Goal: Information Seeking & Learning: Find specific fact

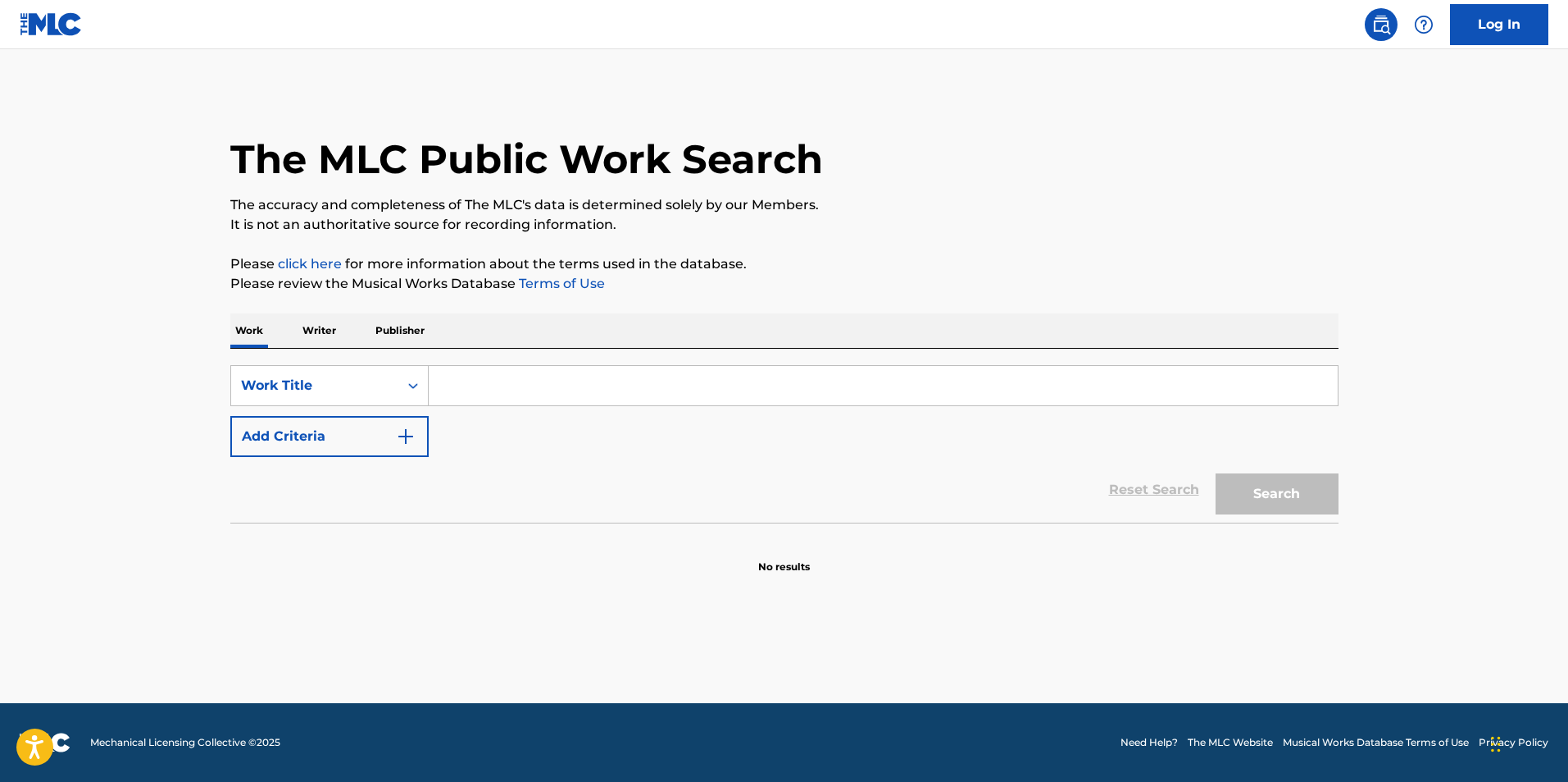
click at [316, 323] on p "Writer" at bounding box center [320, 330] width 43 height 35
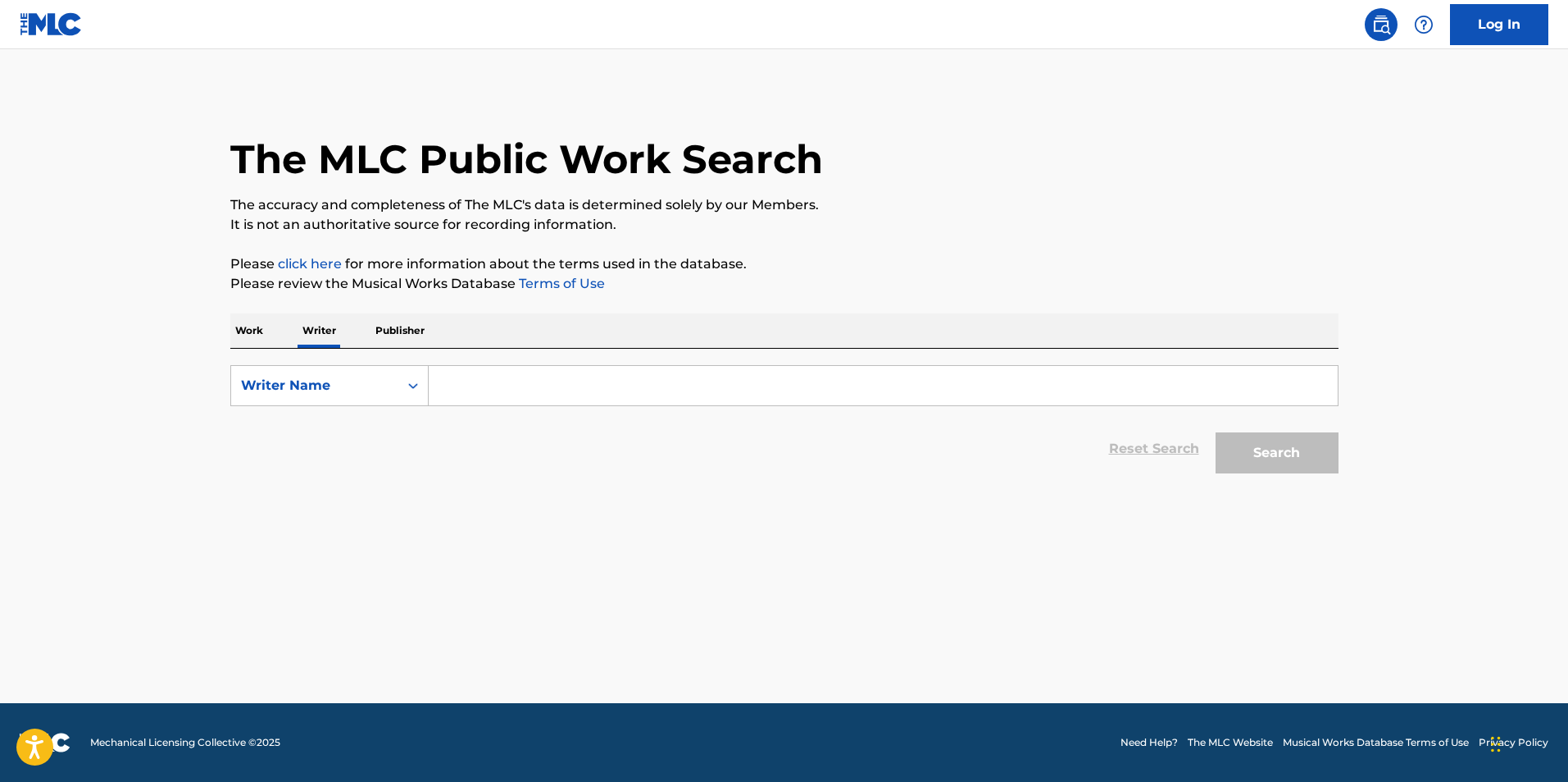
click at [240, 335] on p "Work" at bounding box center [249, 330] width 37 height 35
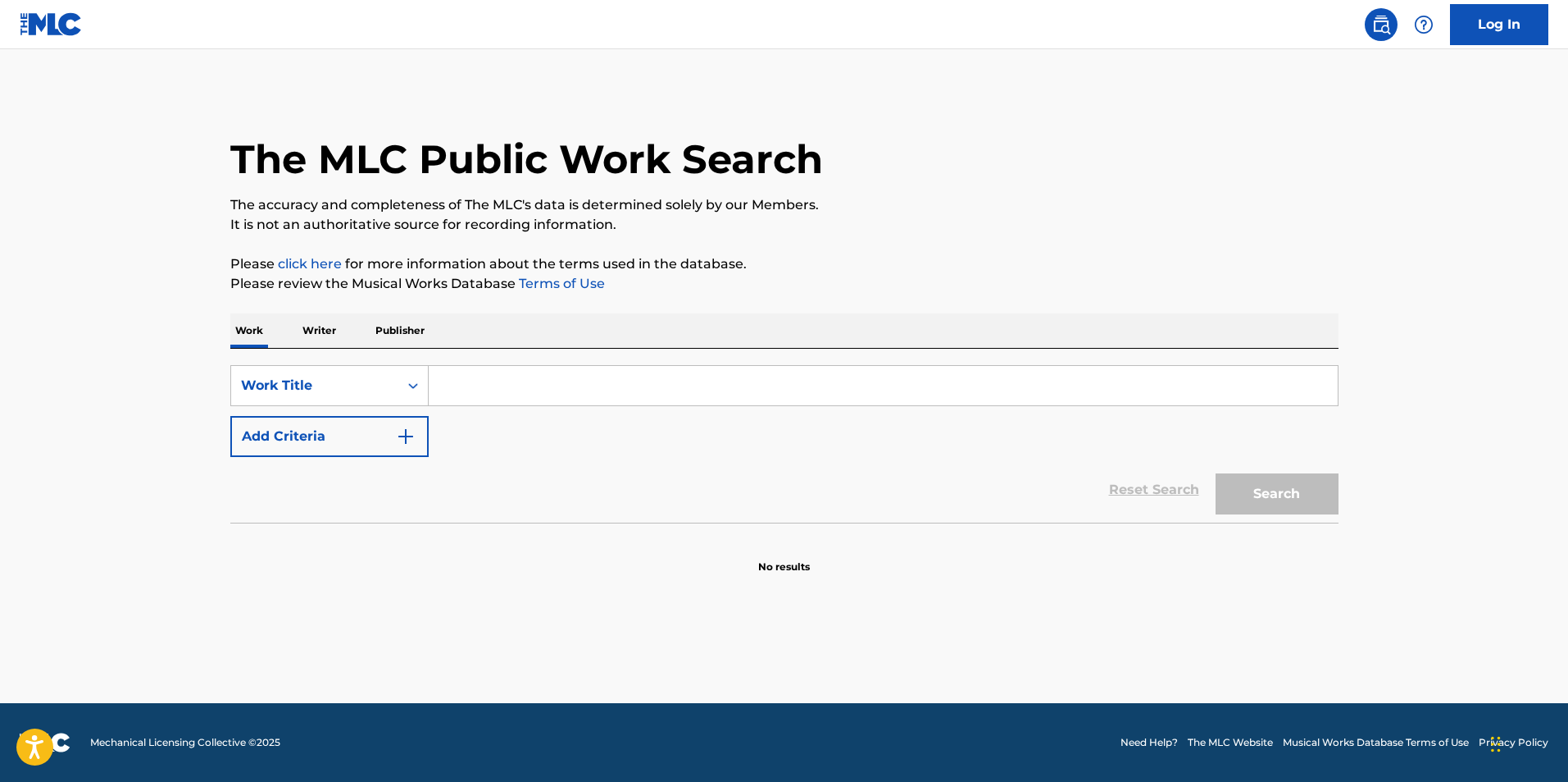
click at [325, 331] on p "Writer" at bounding box center [320, 330] width 43 height 35
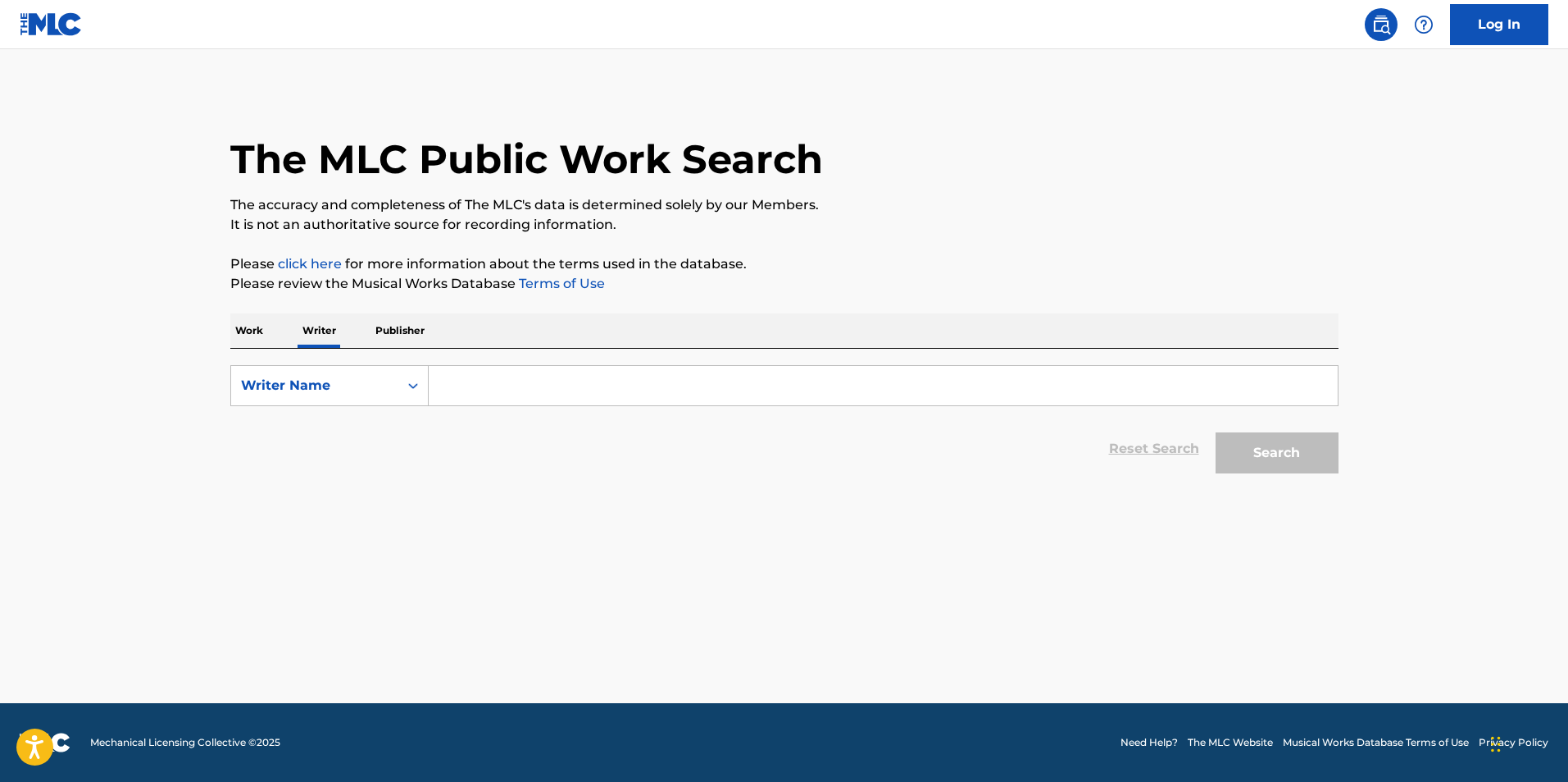
click at [482, 377] on input "Search Form" at bounding box center [884, 385] width 909 height 39
type input "[PERSON_NAME]"
click at [1299, 466] on button "Search" at bounding box center [1277, 453] width 123 height 41
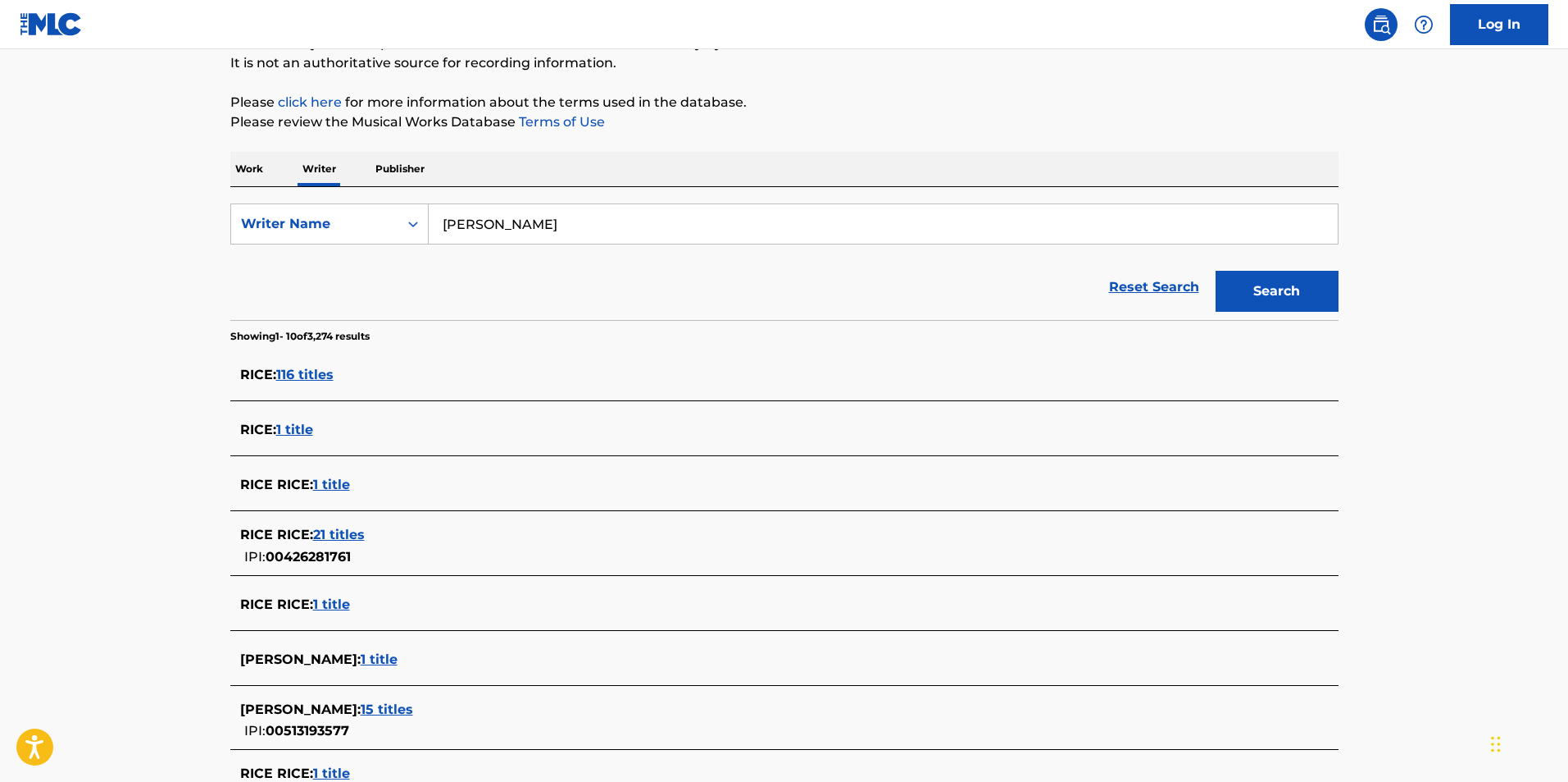
scroll to position [164, 0]
click at [361, 654] on span "1 title" at bounding box center [379, 656] width 37 height 16
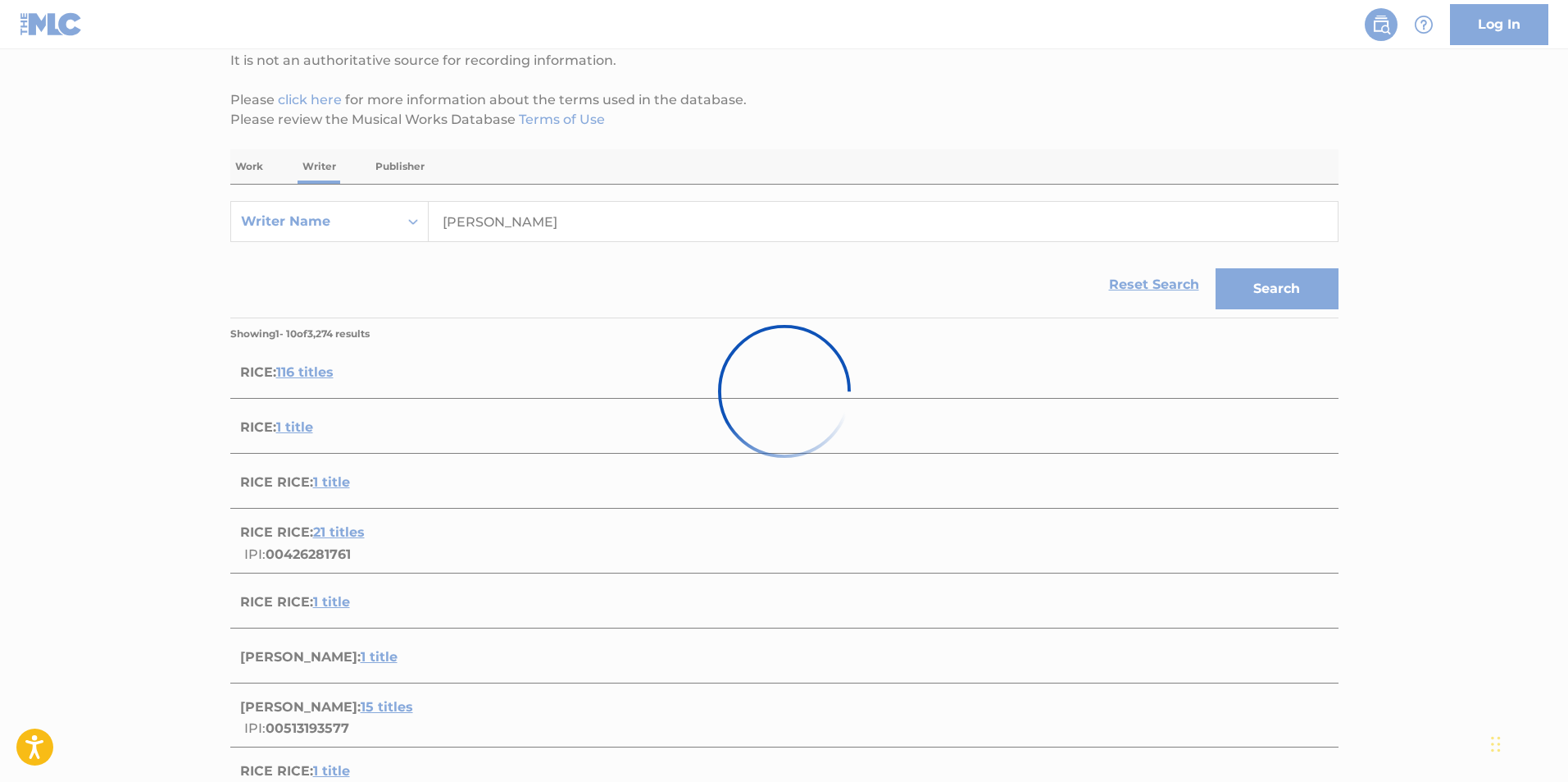
scroll to position [60, 0]
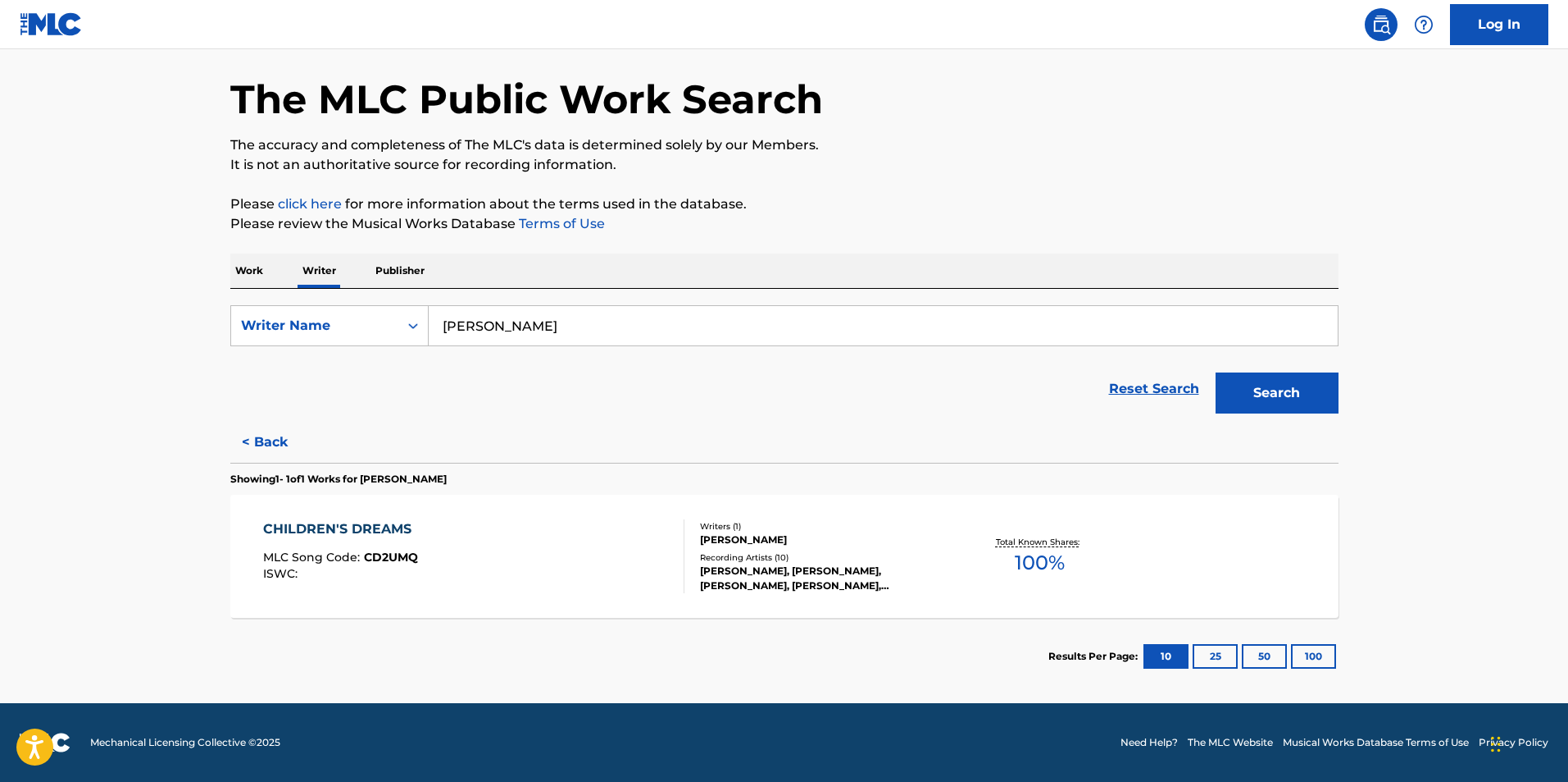
click at [817, 554] on div "Recording Artists ( 10 )" at bounding box center [824, 557] width 247 height 12
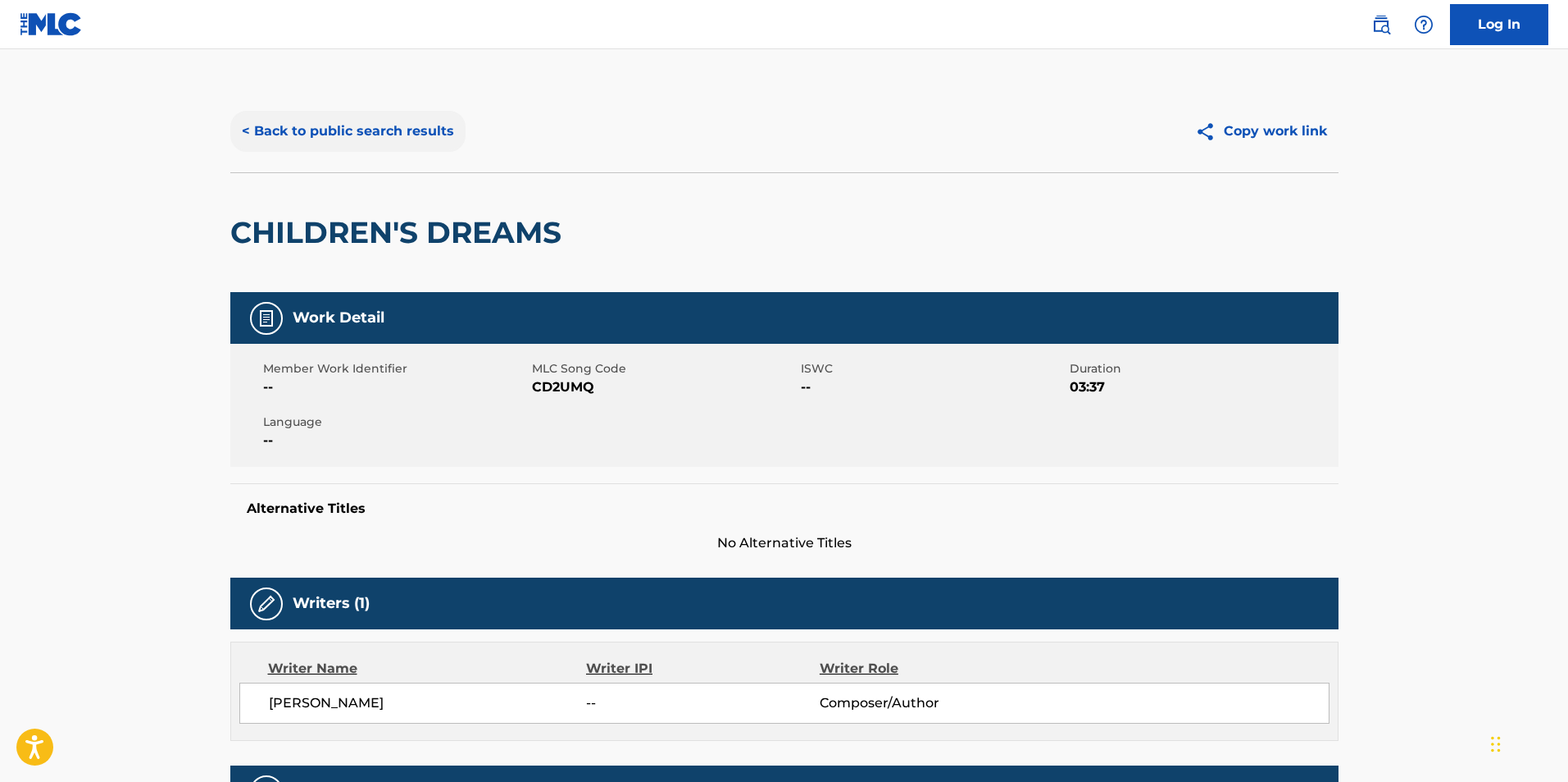
click at [377, 116] on button "< Back to public search results" at bounding box center [348, 131] width 235 height 41
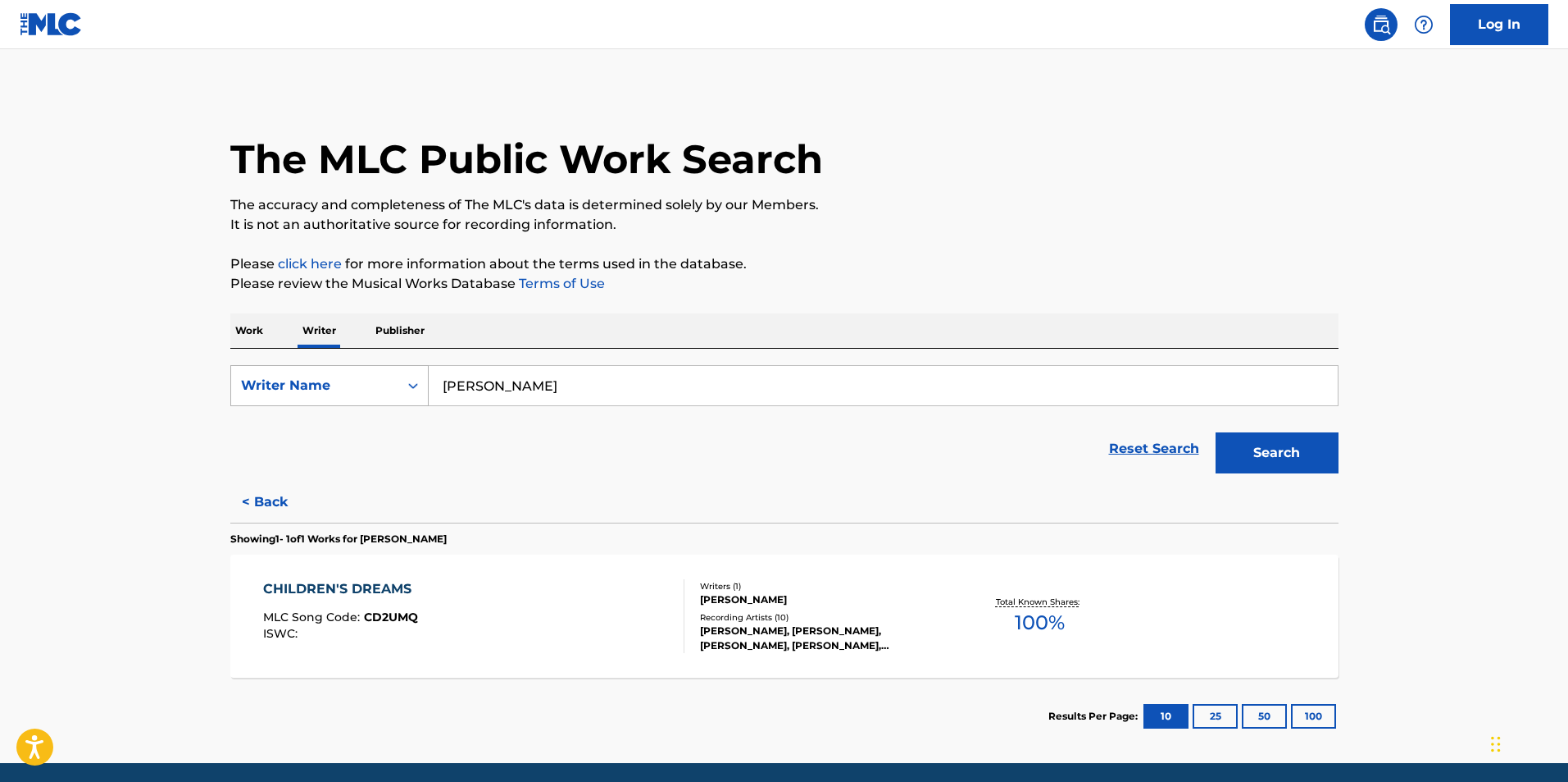
click at [303, 377] on div "Writer Name" at bounding box center [314, 385] width 147 height 20
click at [253, 343] on p "Work" at bounding box center [249, 330] width 37 height 35
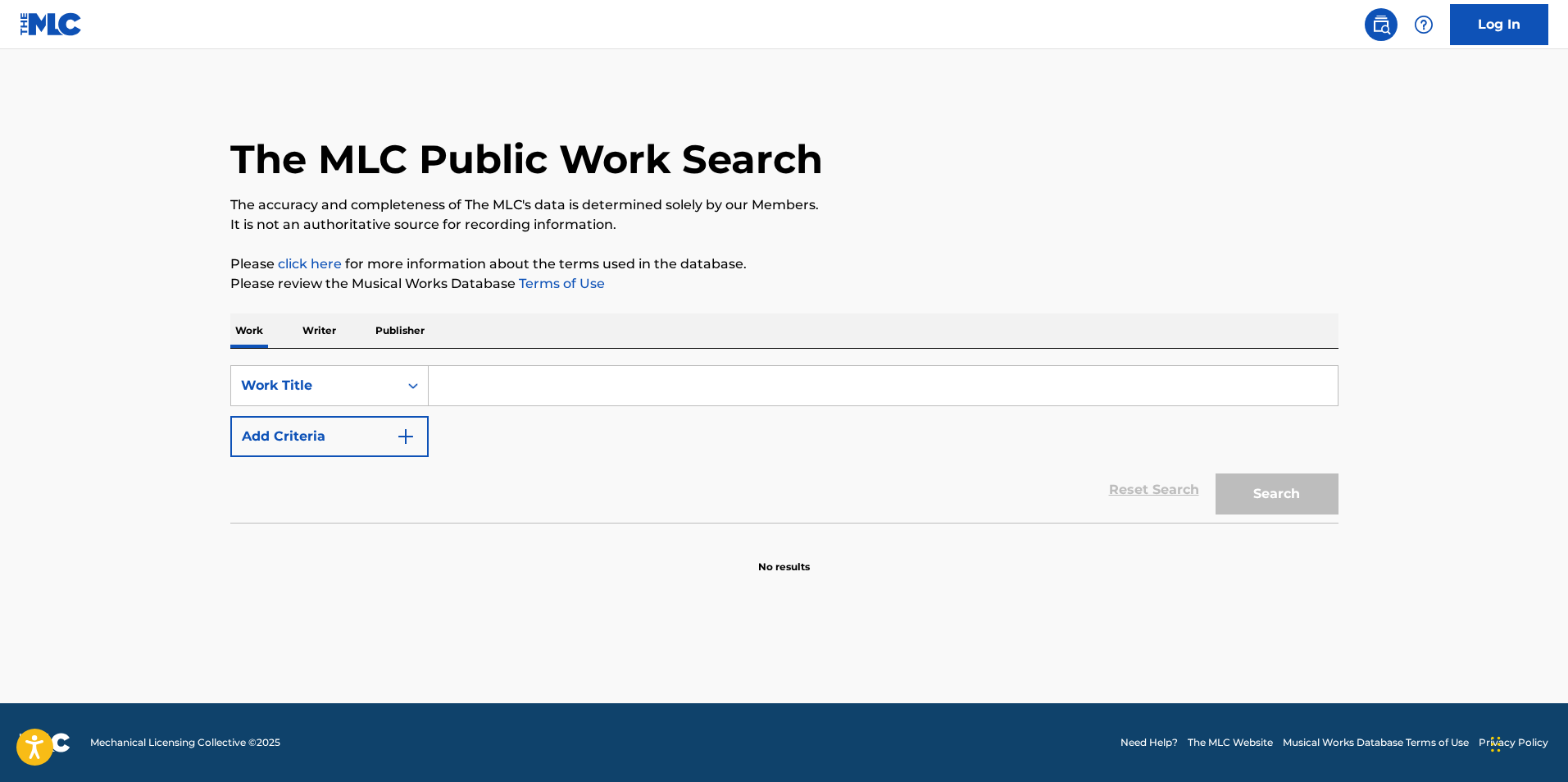
click at [513, 391] on input "Search Form" at bounding box center [884, 385] width 909 height 39
click at [321, 434] on button "Add Criteria" at bounding box center [330, 437] width 199 height 41
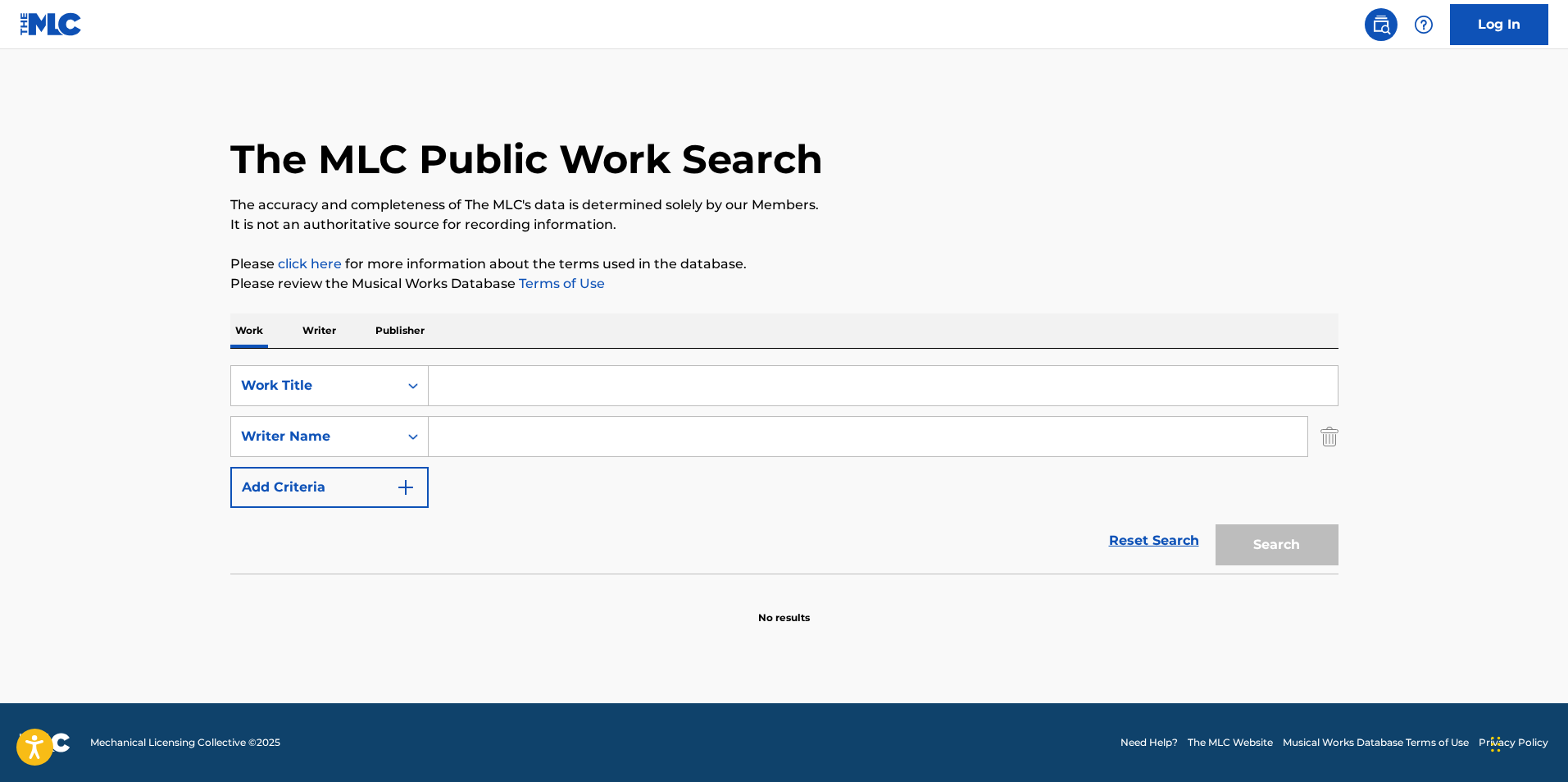
click at [528, 394] on input "Search Form" at bounding box center [884, 385] width 909 height 39
click at [332, 348] on div "Work Writer Publisher" at bounding box center [784, 331] width 1109 height 36
click at [318, 339] on p "Writer" at bounding box center [320, 330] width 43 height 35
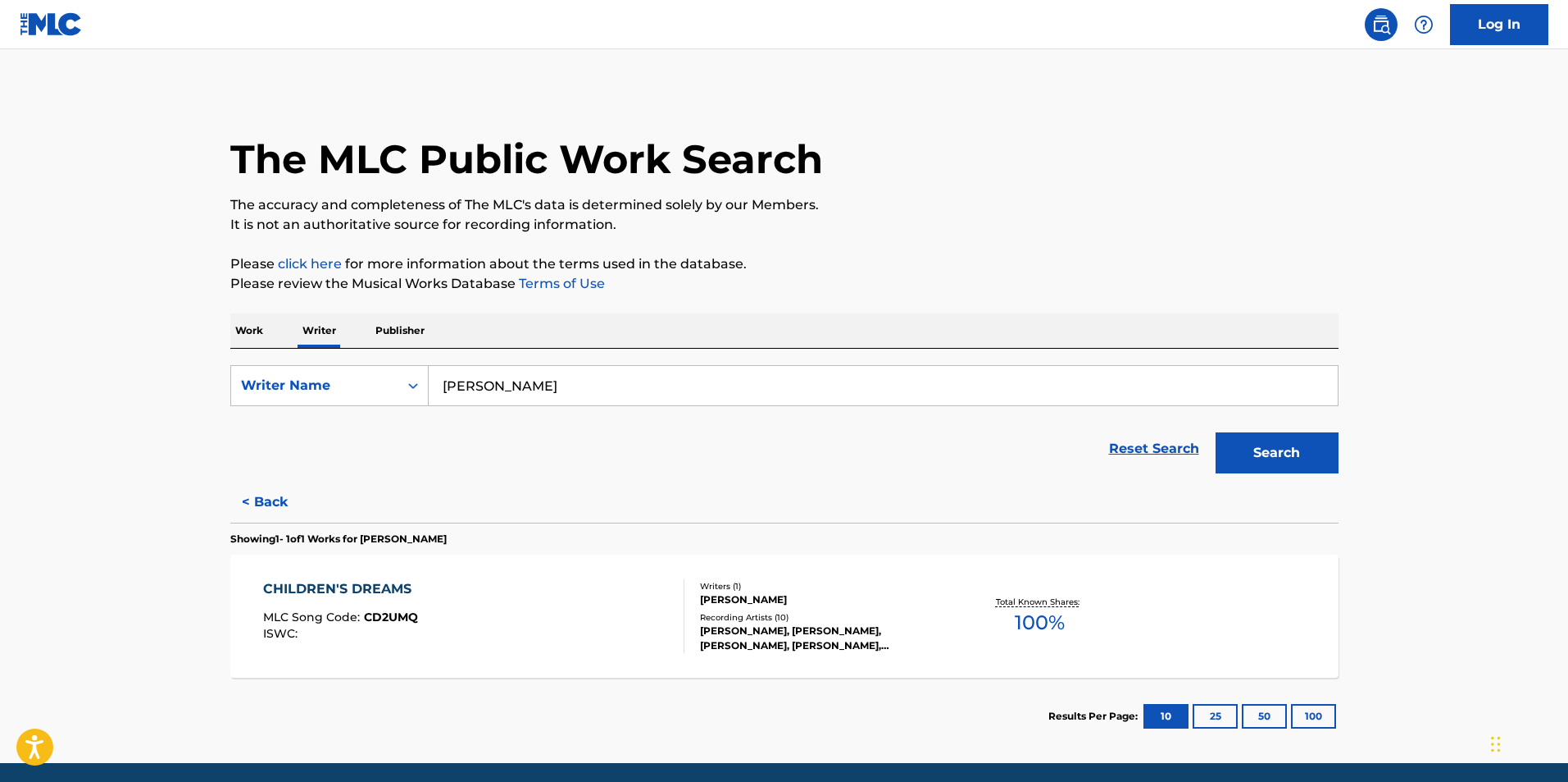
click at [488, 383] on input "[PERSON_NAME]" at bounding box center [884, 385] width 909 height 39
click at [253, 343] on p "Work" at bounding box center [249, 330] width 37 height 35
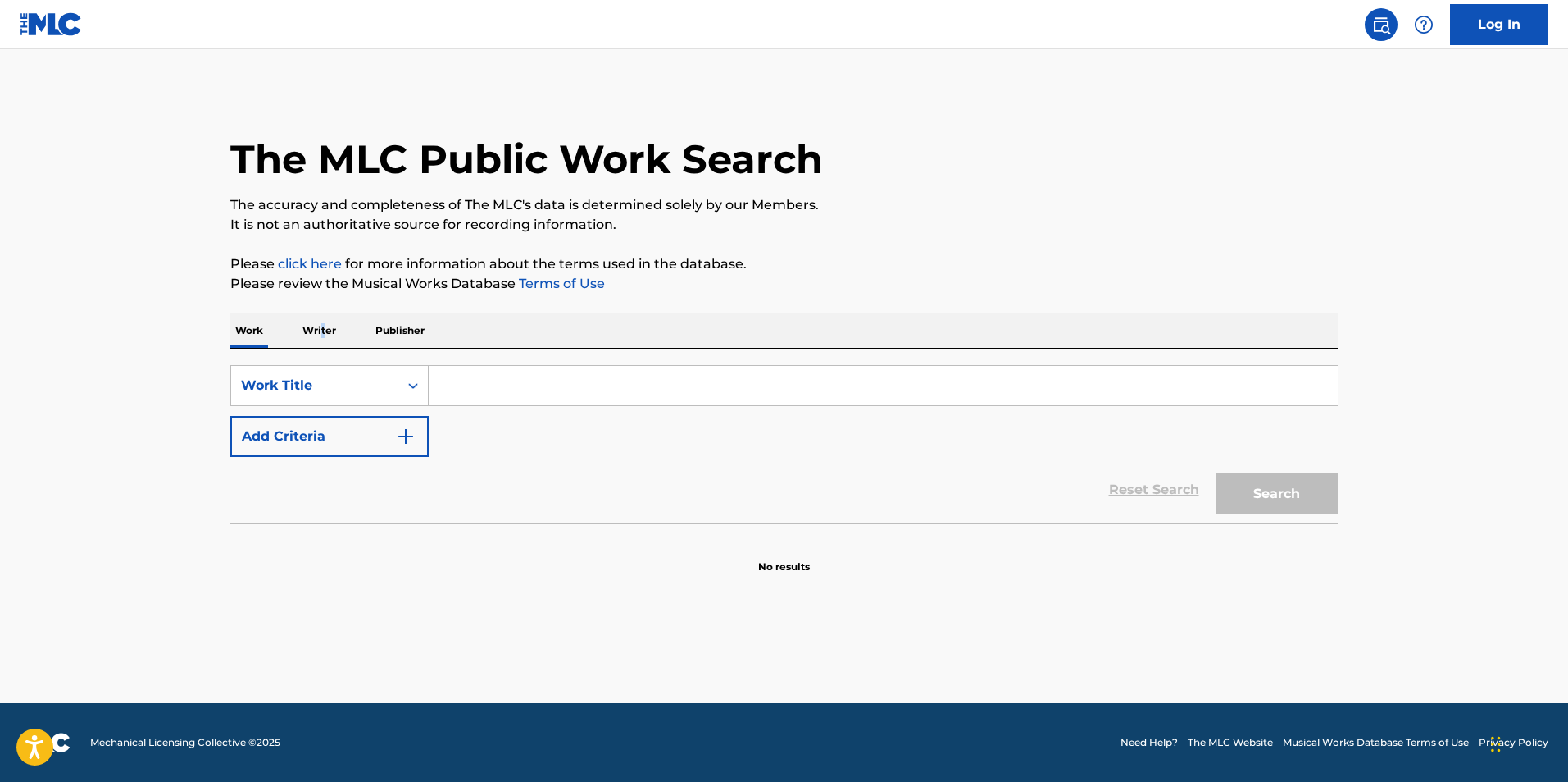
click at [321, 333] on p "Writer" at bounding box center [320, 330] width 43 height 35
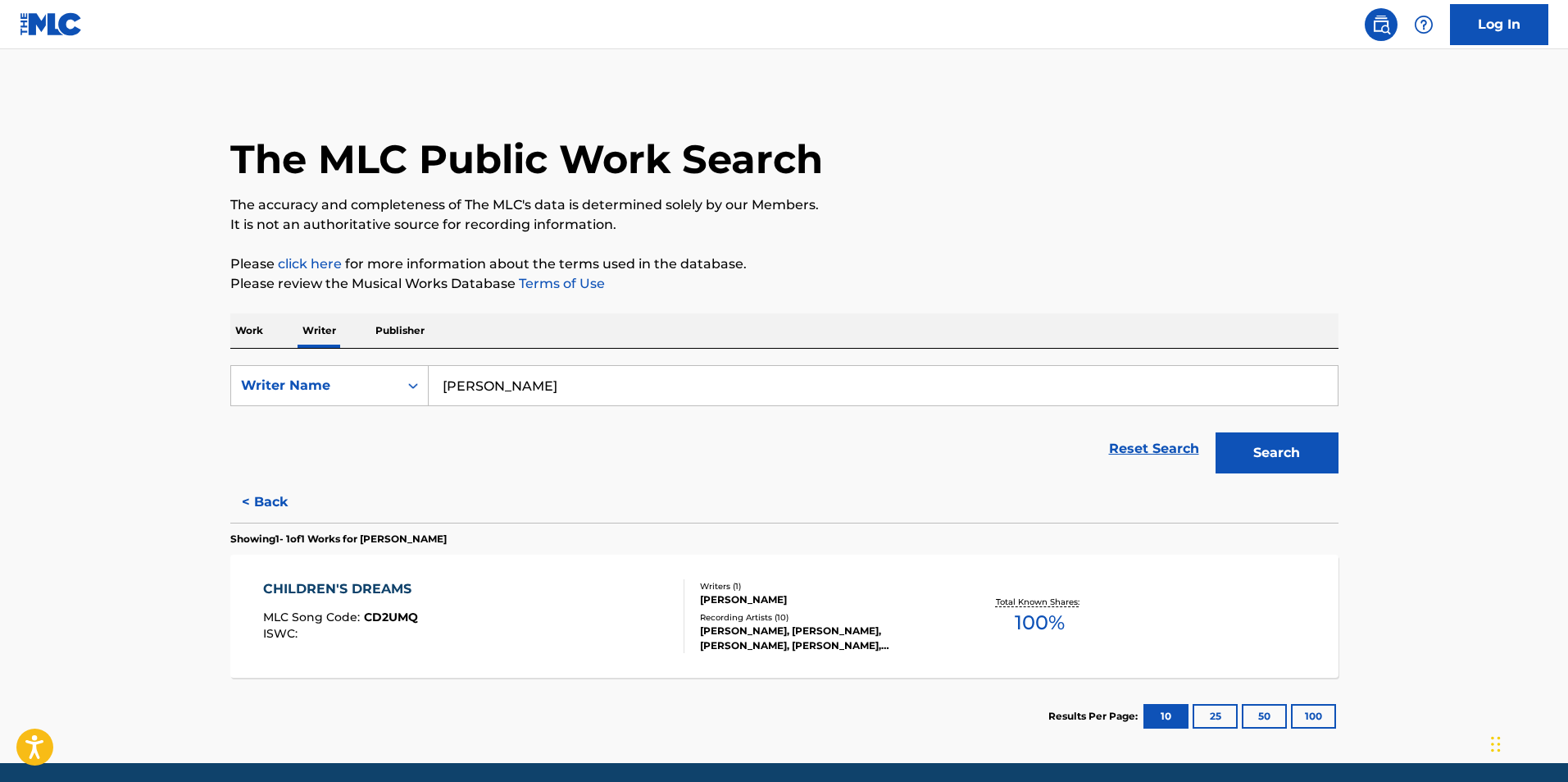
click at [235, 343] on p "Work" at bounding box center [249, 330] width 37 height 35
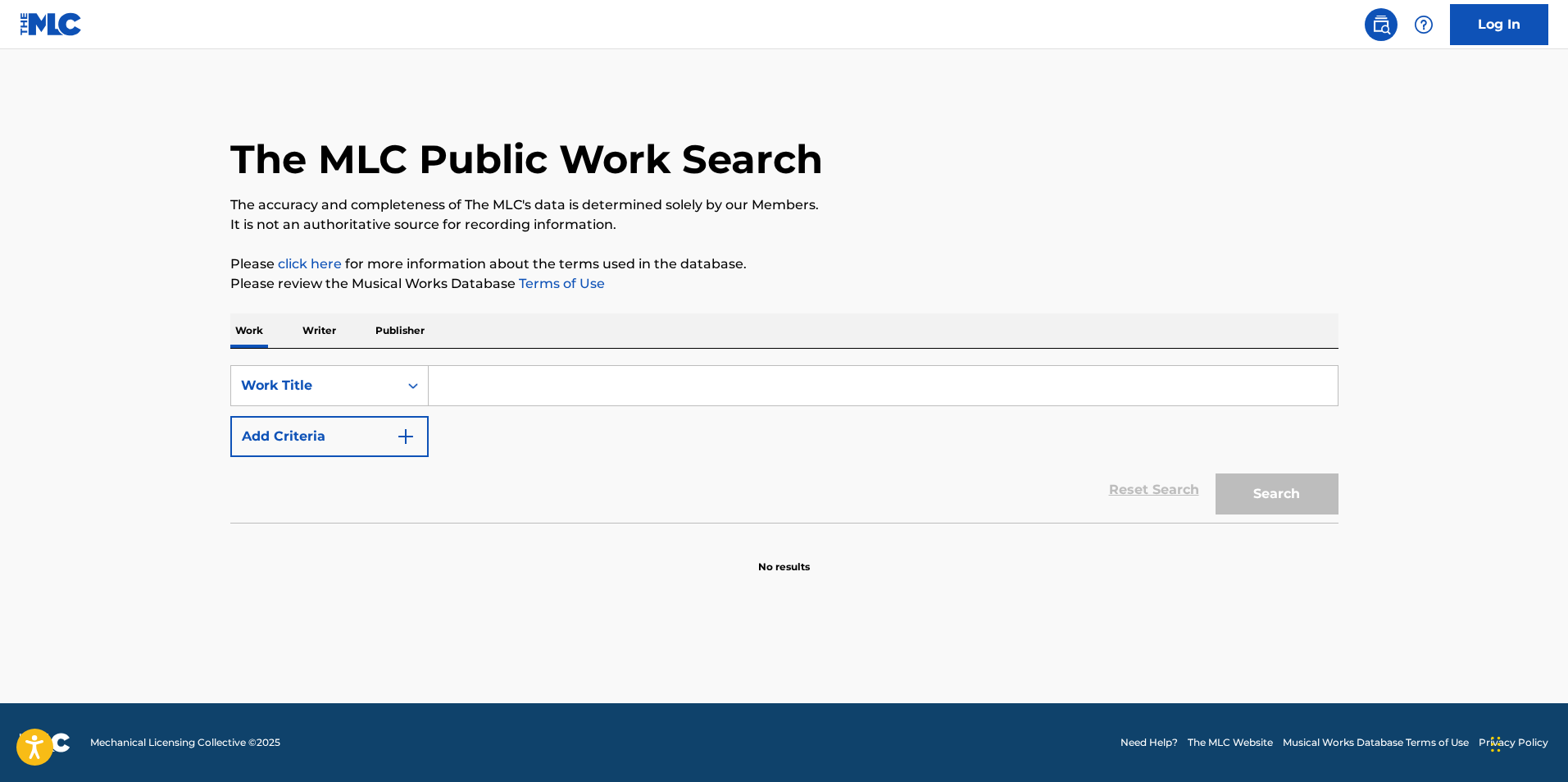
click at [510, 383] on input "Search Form" at bounding box center [884, 385] width 909 height 39
type input "[PERSON_NAME]"
click at [500, 383] on input "[PERSON_NAME]" at bounding box center [884, 385] width 909 height 39
drag, startPoint x: 500, startPoint y: 383, endPoint x: 493, endPoint y: 378, distance: 8.6
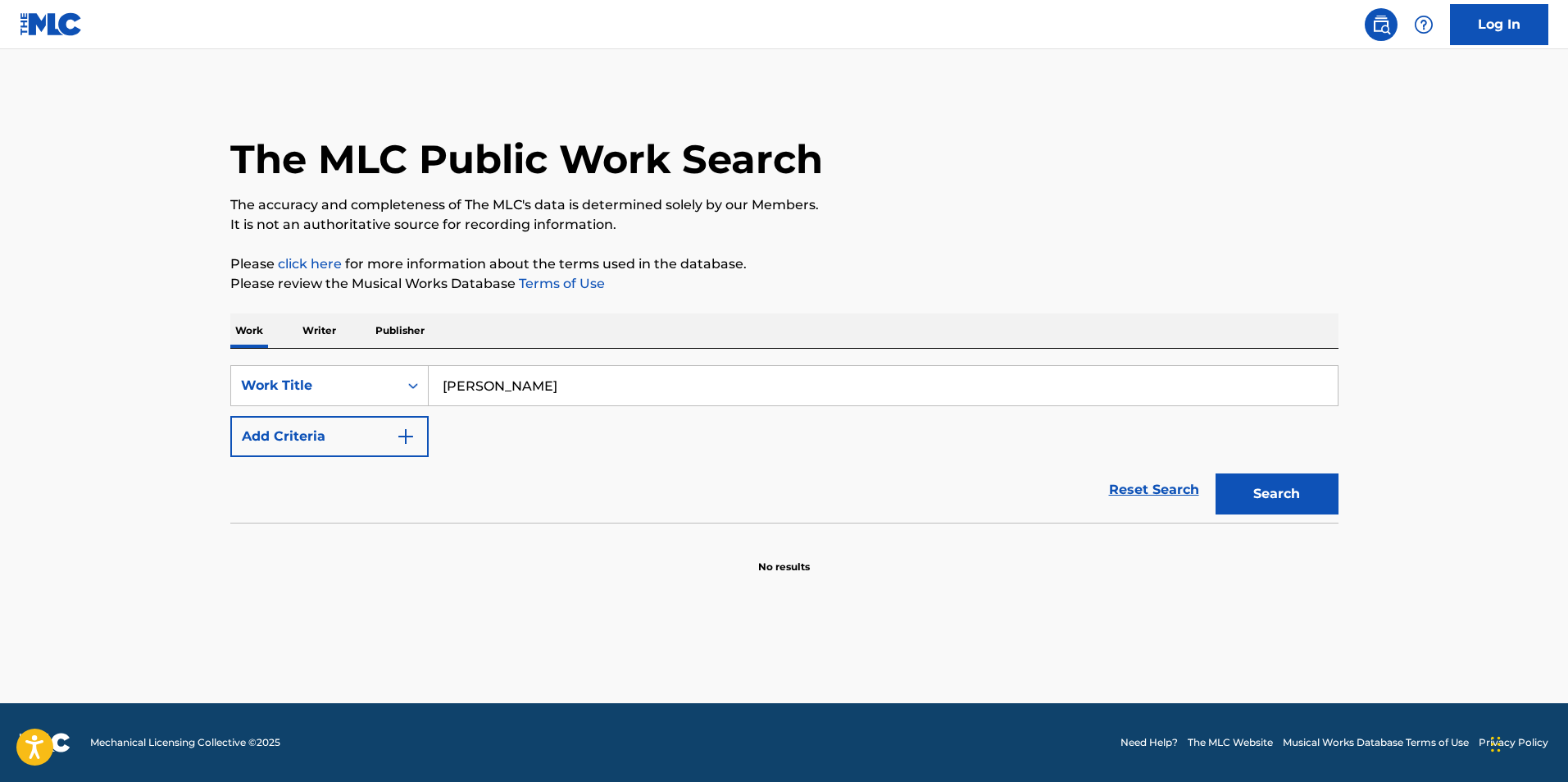
click at [500, 381] on input "[PERSON_NAME]" at bounding box center [884, 385] width 909 height 39
click at [500, 396] on input "Search Form" at bounding box center [884, 385] width 909 height 39
type input "Legendary"
click at [377, 455] on button "Add Criteria" at bounding box center [330, 437] width 199 height 41
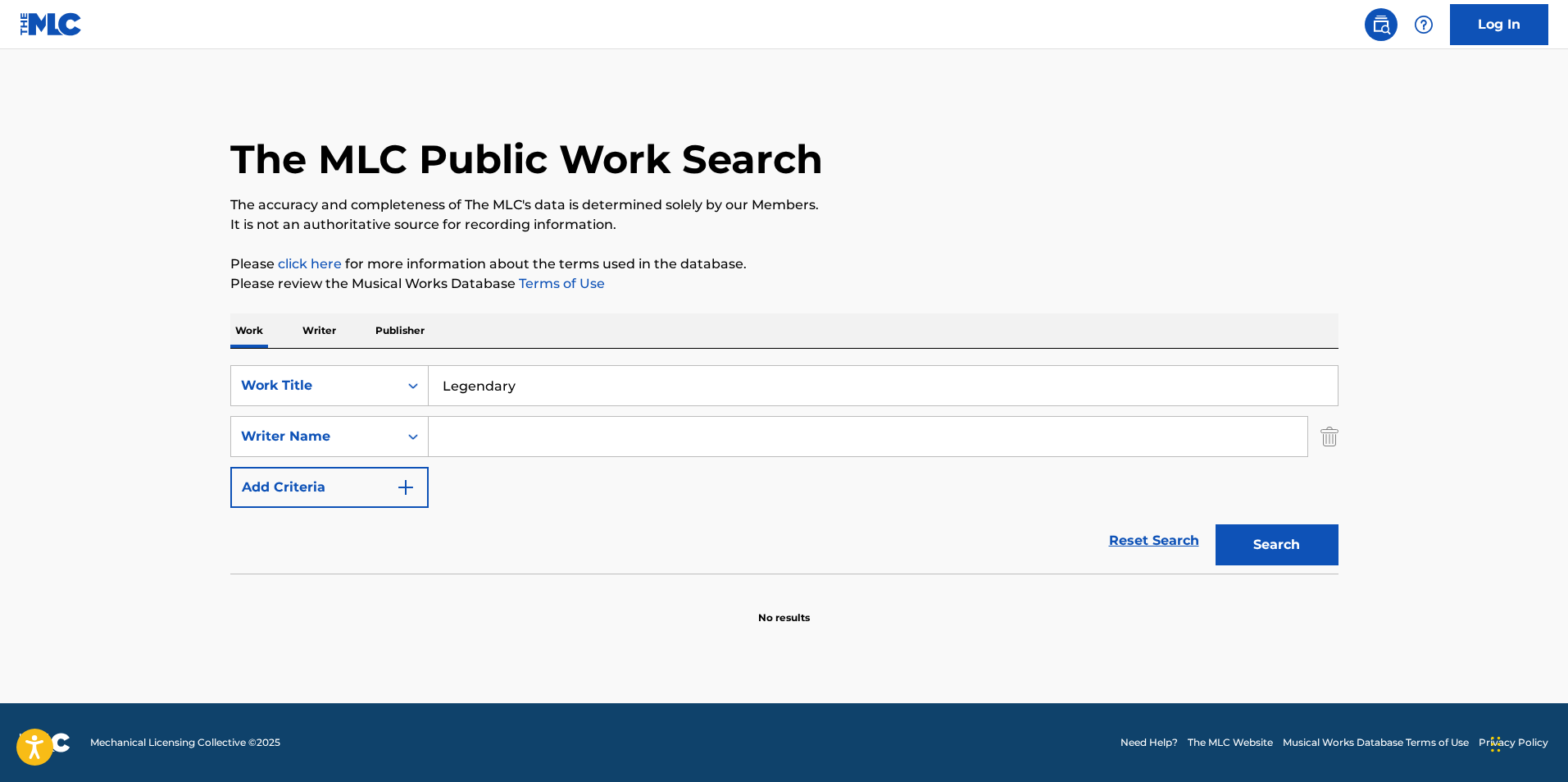
click at [487, 459] on div "SearchWithCriteria932a3400-442d-475f-ae08-3b80f9c8fd1d Work Title Legendary Sea…" at bounding box center [784, 436] width 1109 height 143
click at [487, 456] on div "SearchWithCriteria932a3400-442d-475f-ae08-3b80f9c8fd1d Work Title Legendary Sea…" at bounding box center [784, 436] width 1109 height 143
click at [487, 444] on input "Search Form" at bounding box center [869, 436] width 879 height 39
type input "[PERSON_NAME]"
click at [1240, 536] on button "Search" at bounding box center [1277, 545] width 123 height 41
